Goal: Information Seeking & Learning: Check status

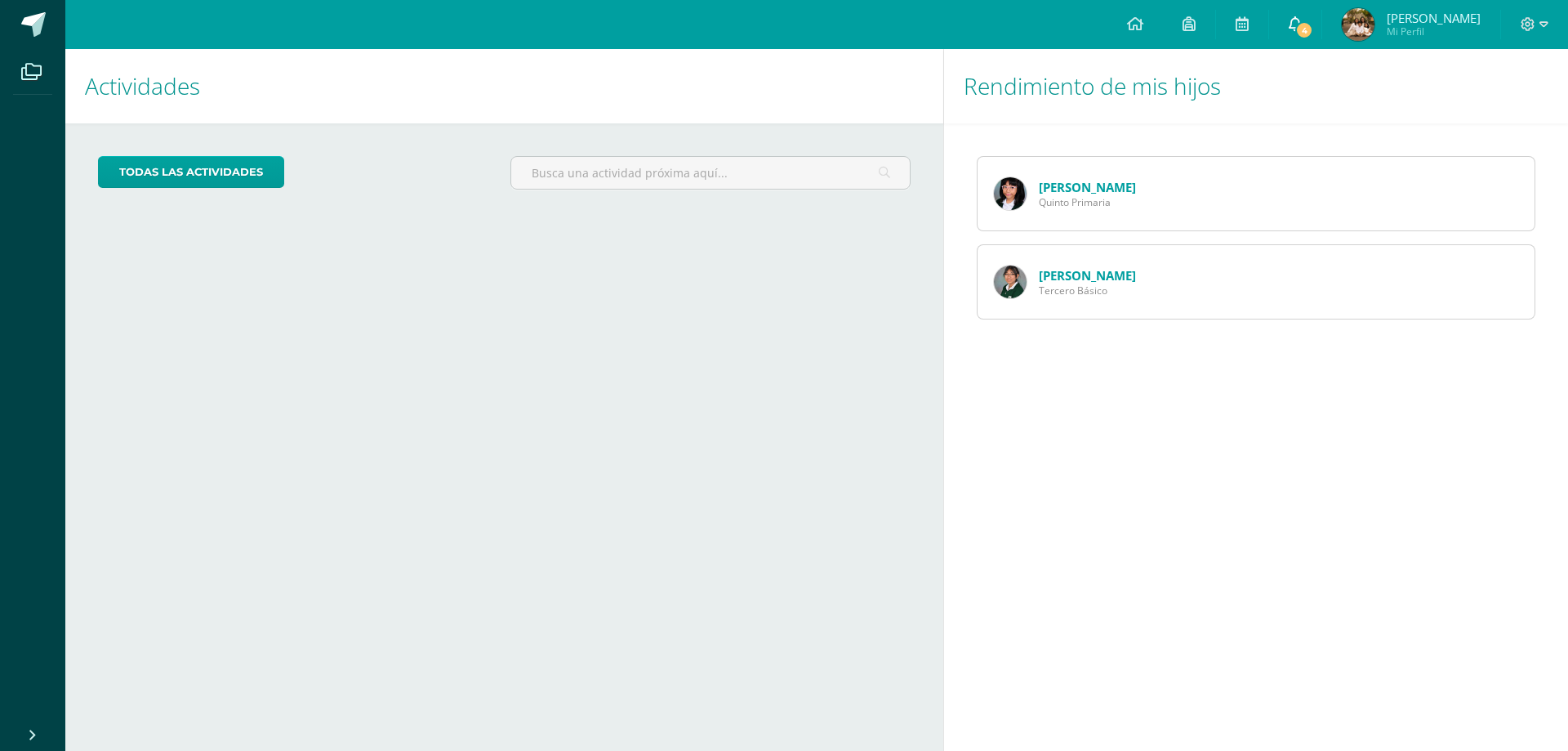
click at [1313, 26] on span "4" at bounding box center [1304, 30] width 18 height 18
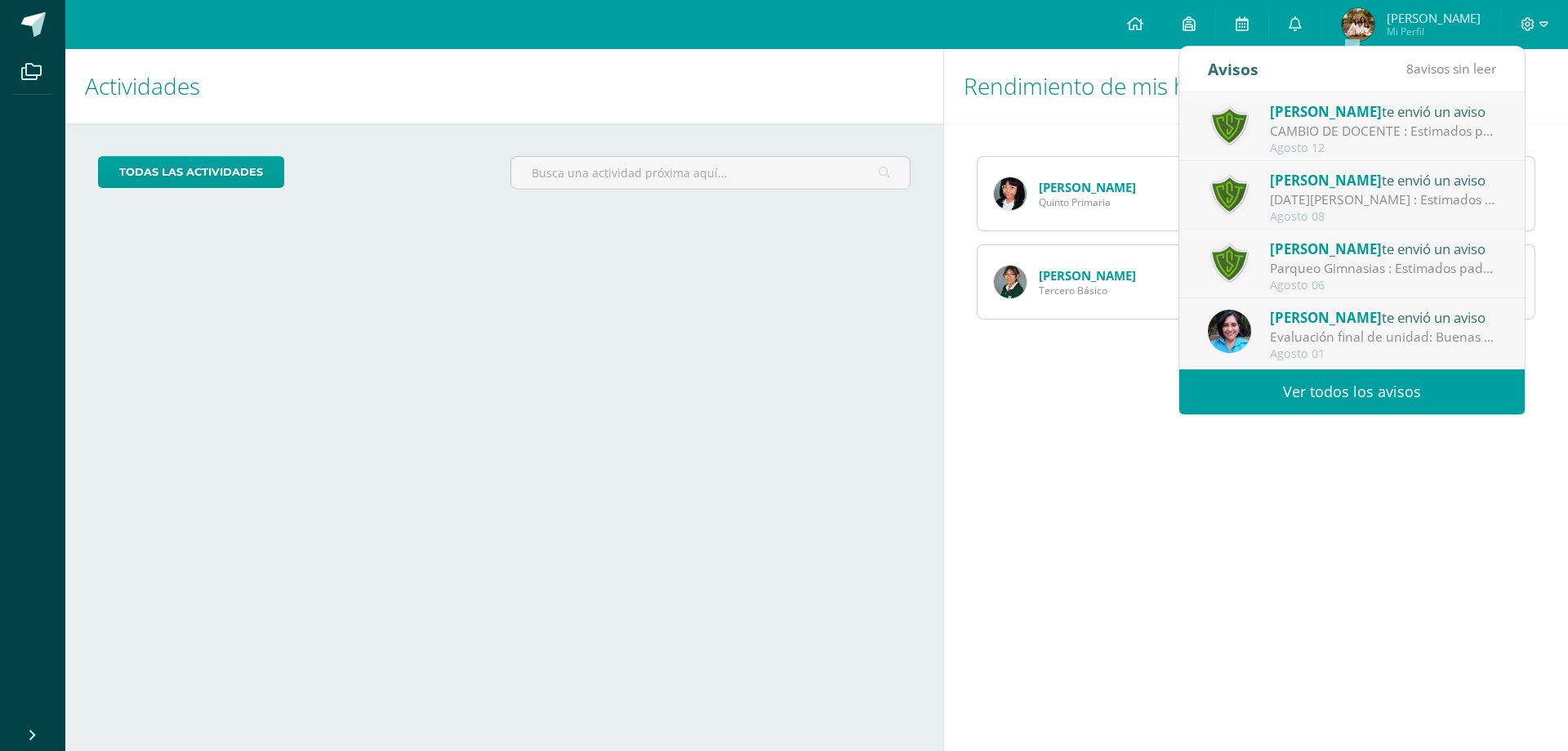
click at [1375, 339] on div "Evaluación final de unidad: Buenas tardes padres de familia: Reciban un cordial…" at bounding box center [1383, 336] width 227 height 19
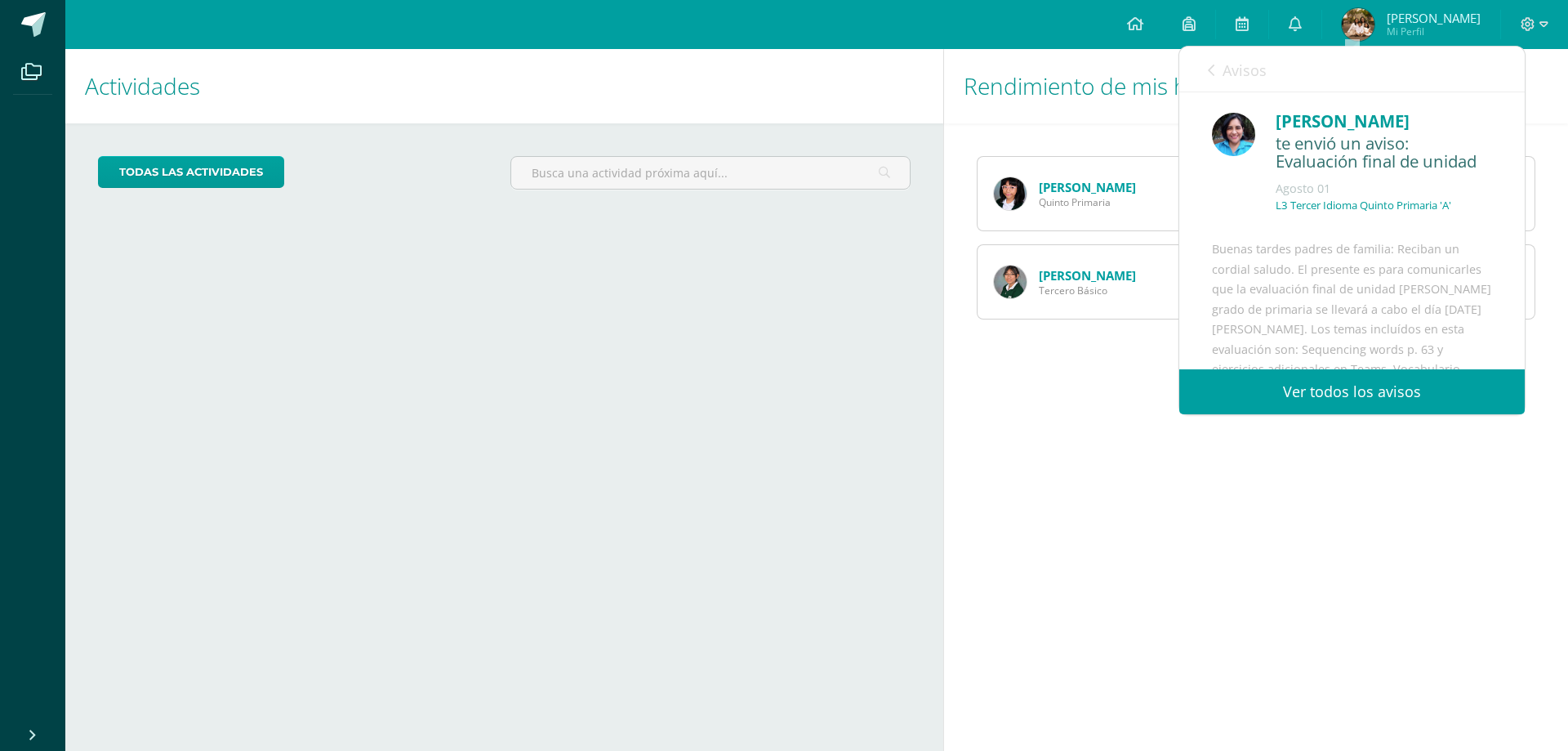
click at [1209, 68] on icon at bounding box center [1211, 69] width 7 height 13
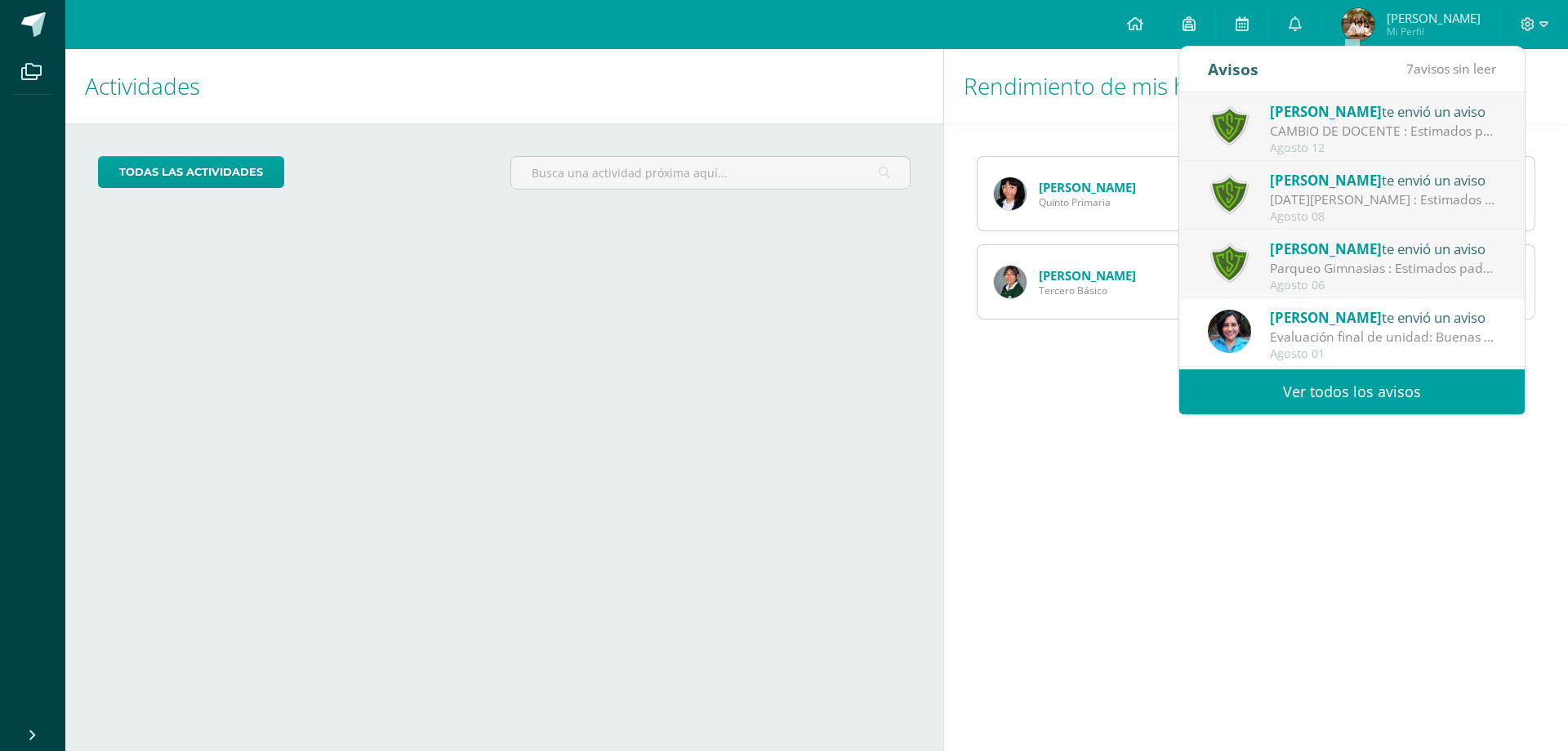
click at [1431, 272] on div "Parqueo Gimnasias : Estimados padres de familia: Les informamos que el parqueo …" at bounding box center [1383, 267] width 227 height 19
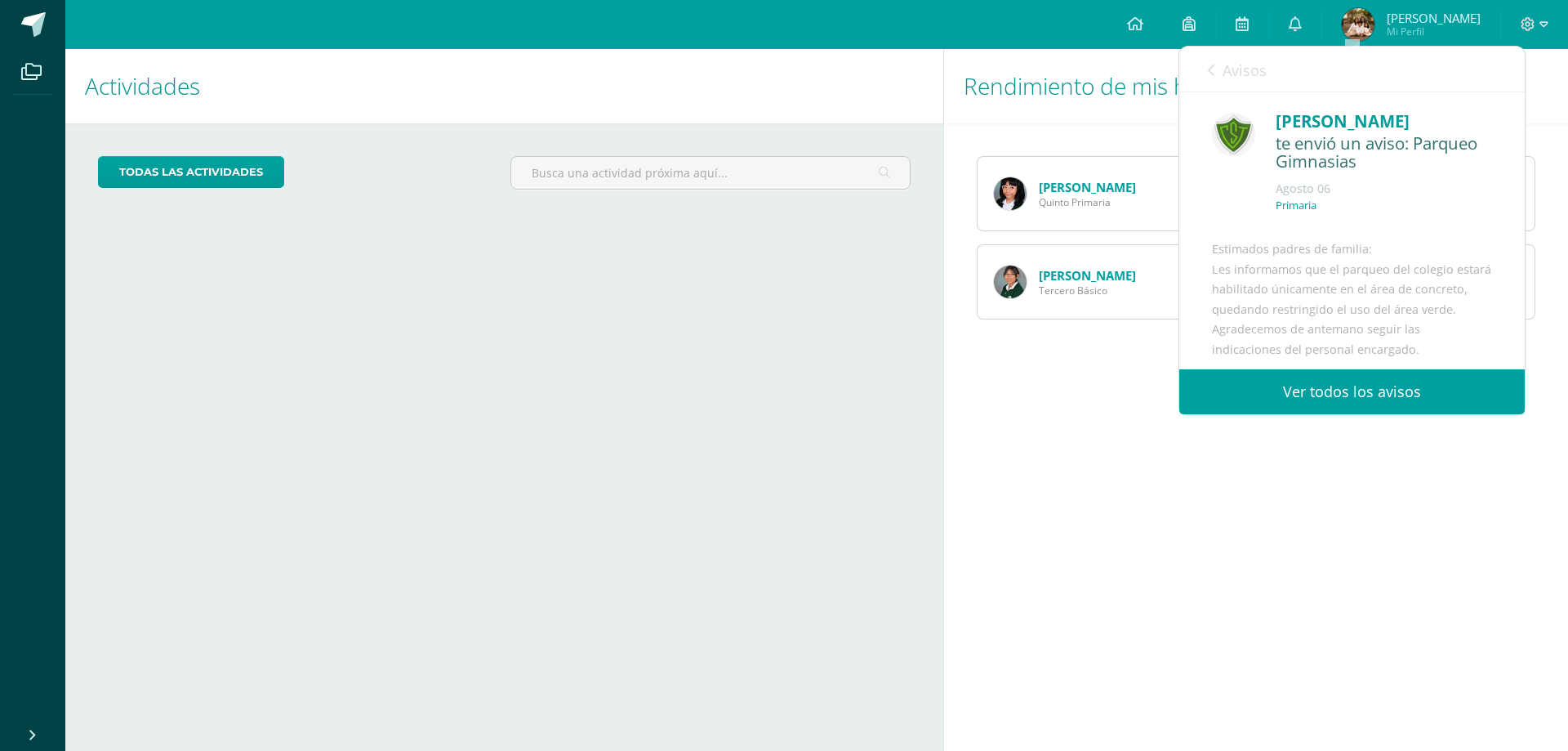
click at [1215, 73] on link "Avisos" at bounding box center [1237, 70] width 59 height 47
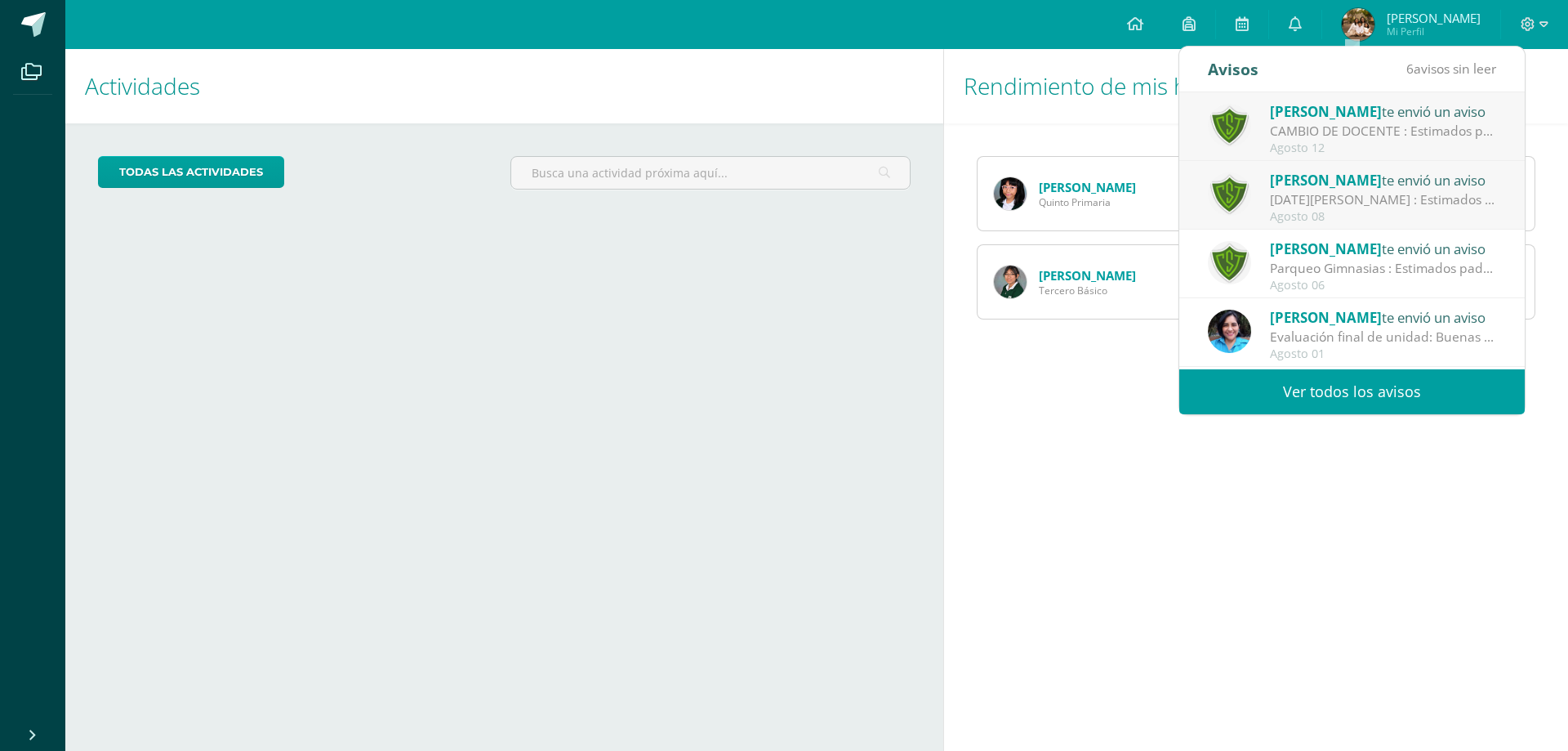
click at [1351, 184] on span "[PERSON_NAME]" at bounding box center [1325, 179] width 112 height 19
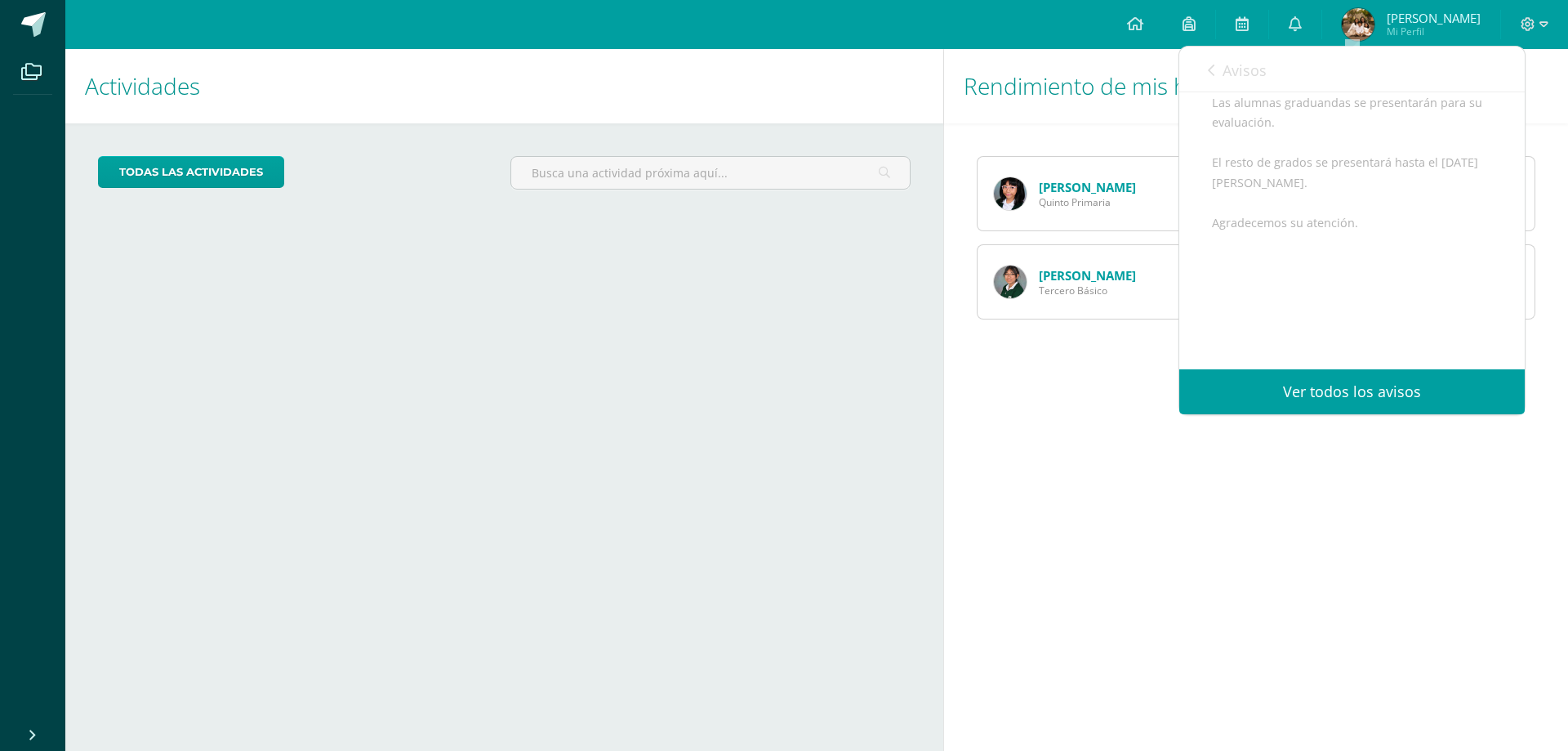
scroll to position [143, 0]
click at [1213, 73] on icon at bounding box center [1211, 69] width 7 height 13
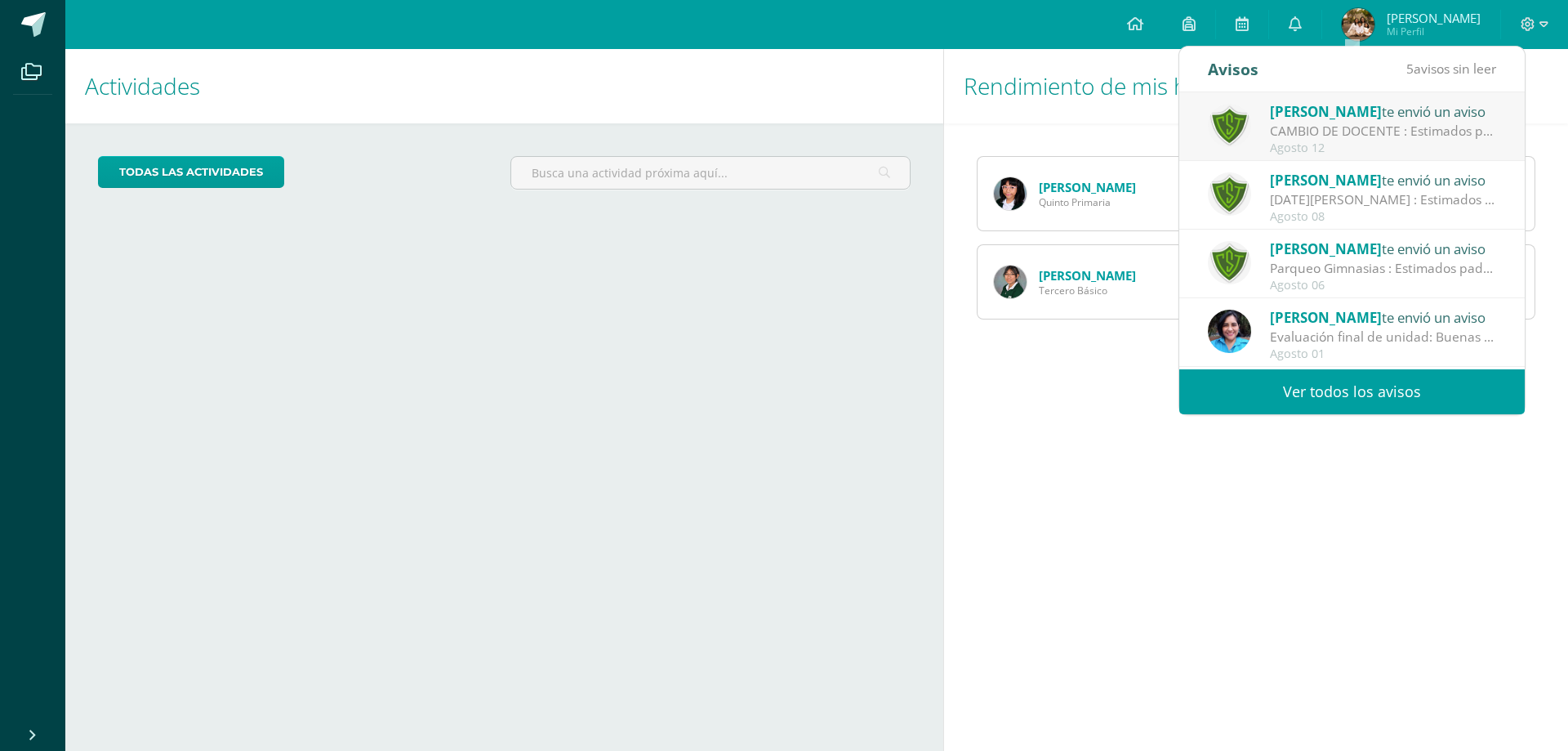
click at [1390, 142] on div "Agosto 12" at bounding box center [1383, 148] width 227 height 14
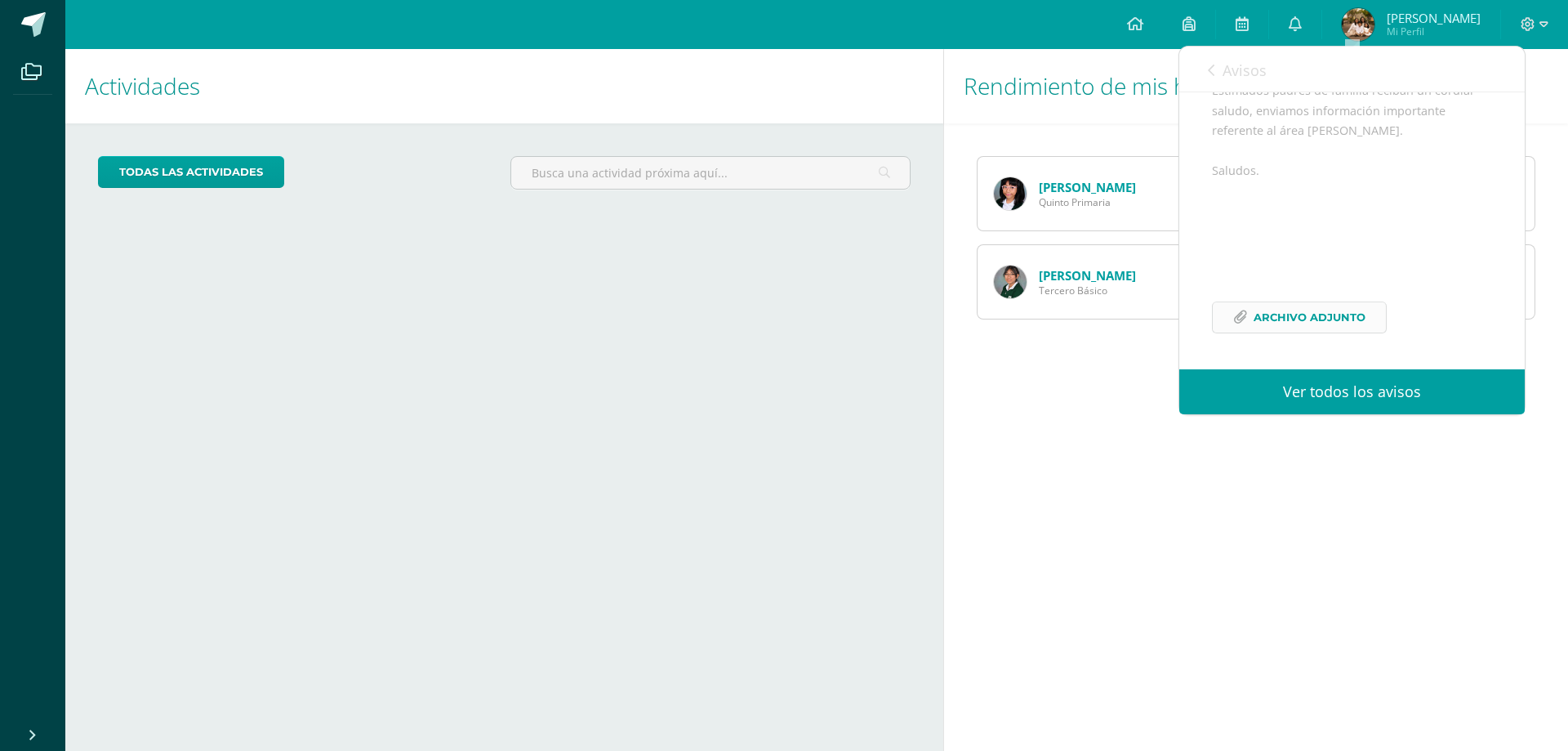
scroll to position [199, 0]
click at [1352, 318] on span "Archivo Adjunto" at bounding box center [1310, 317] width 112 height 30
